Goal: Find specific page/section: Find specific page/section

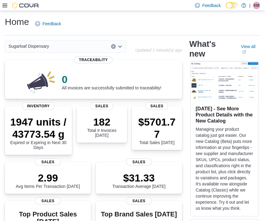
click at [122, 46] on icon "Open list of options" at bounding box center [120, 46] width 5 height 5
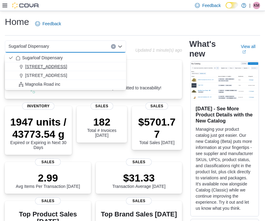
click at [63, 68] on span "[STREET_ADDRESS]" at bounding box center [46, 66] width 42 height 6
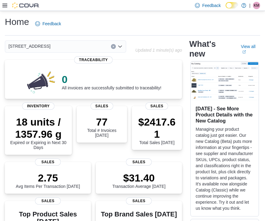
click at [124, 47] on div "[STREET_ADDRESS] Selected. [STREET_ADDRESS] Press Backspace to delete [STREET_A…" at bounding box center [65, 46] width 121 height 12
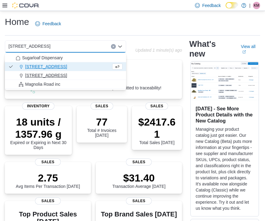
click at [63, 75] on span "[STREET_ADDRESS]" at bounding box center [46, 75] width 42 height 6
